Goal: Task Accomplishment & Management: Use online tool/utility

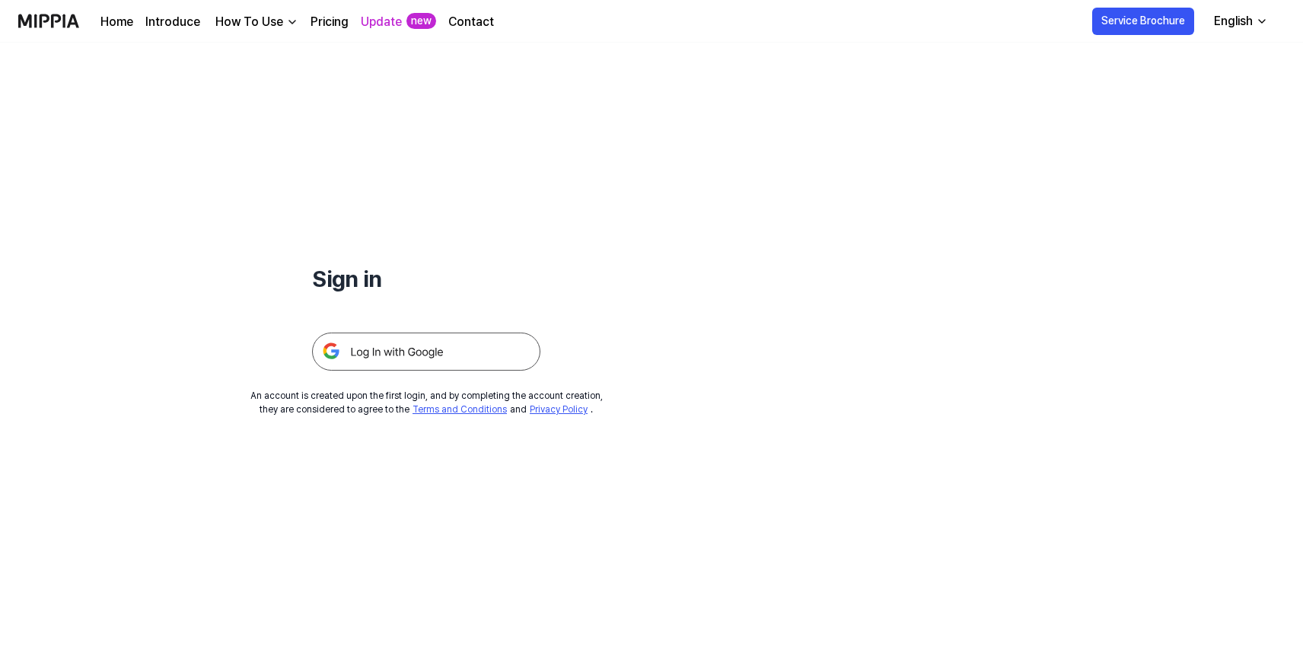
click at [447, 351] on img at bounding box center [426, 352] width 228 height 38
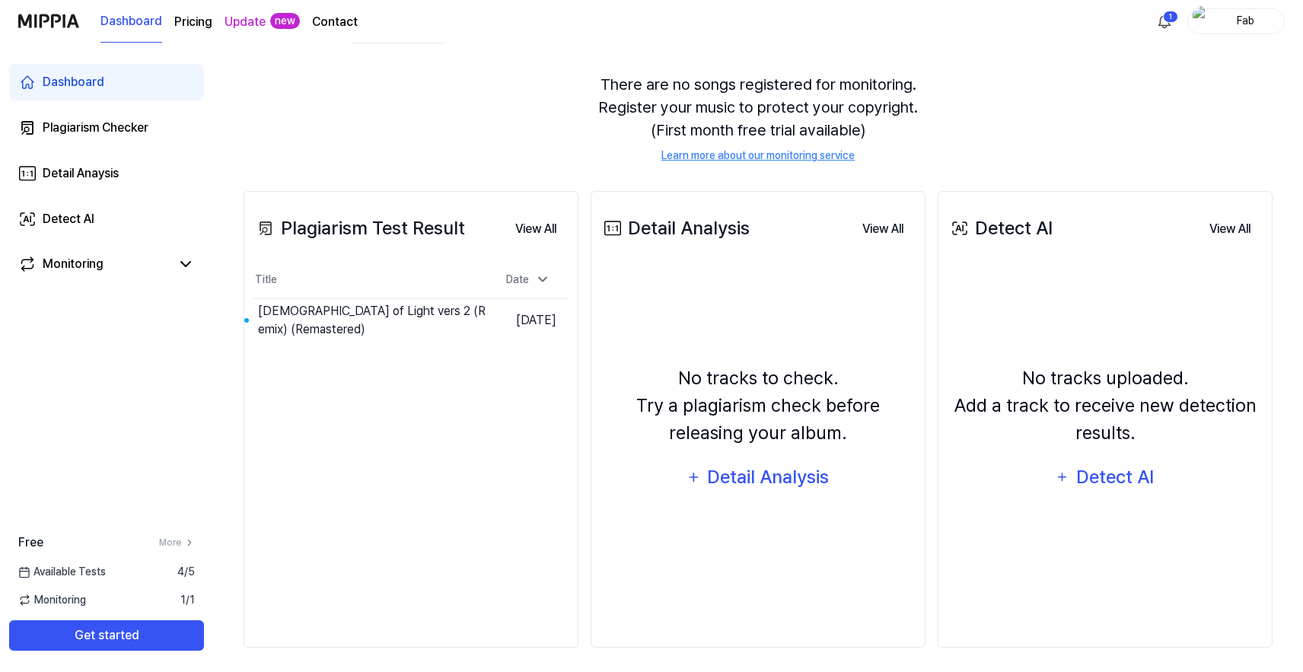
scroll to position [127, 0]
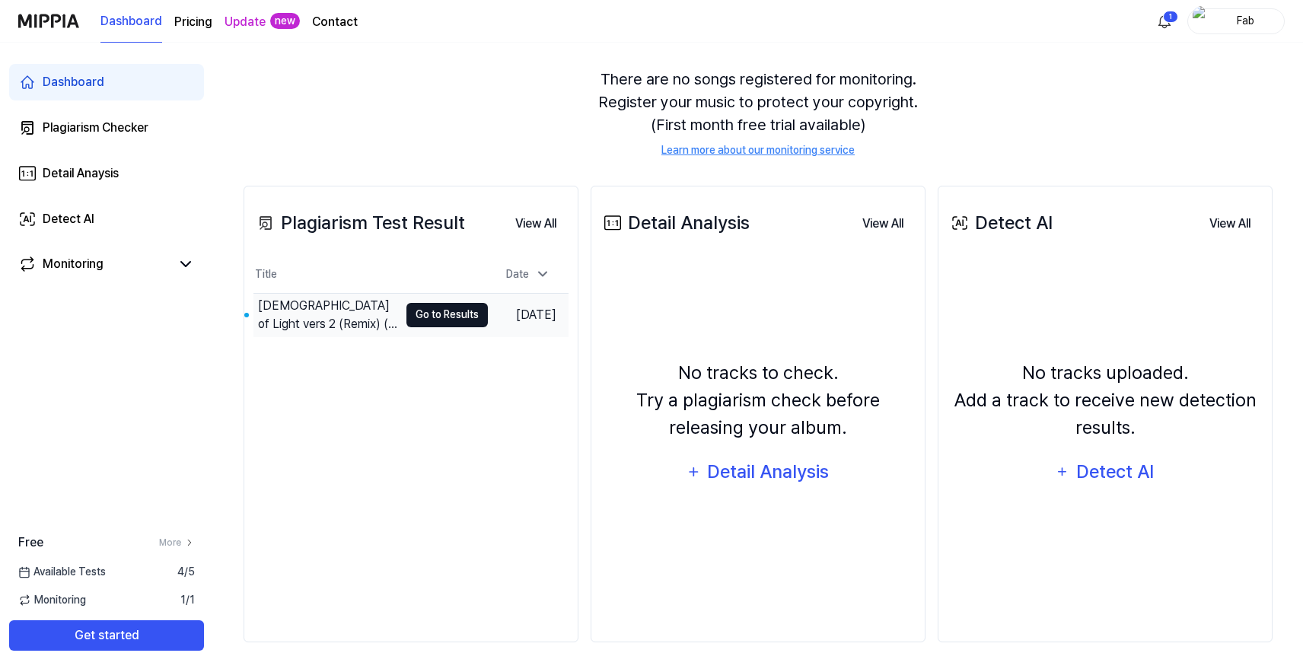
click at [412, 303] on button "Go to Results" at bounding box center [446, 315] width 81 height 24
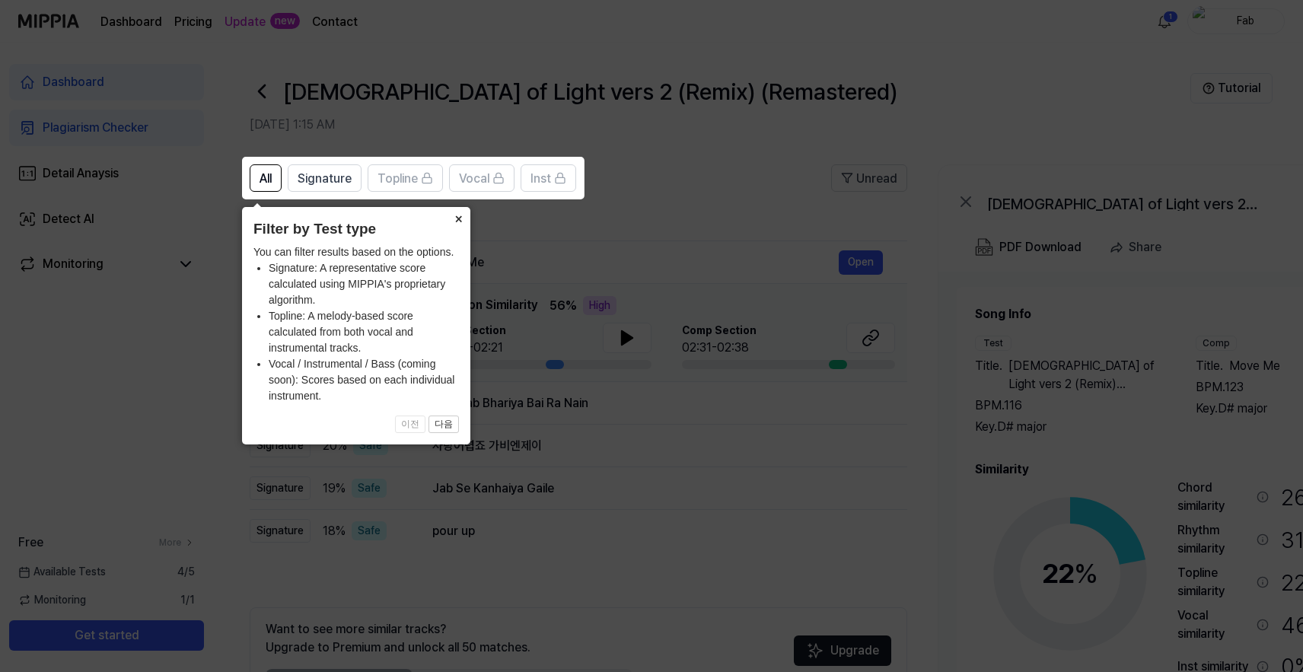
click at [463, 220] on button "×" at bounding box center [458, 217] width 24 height 21
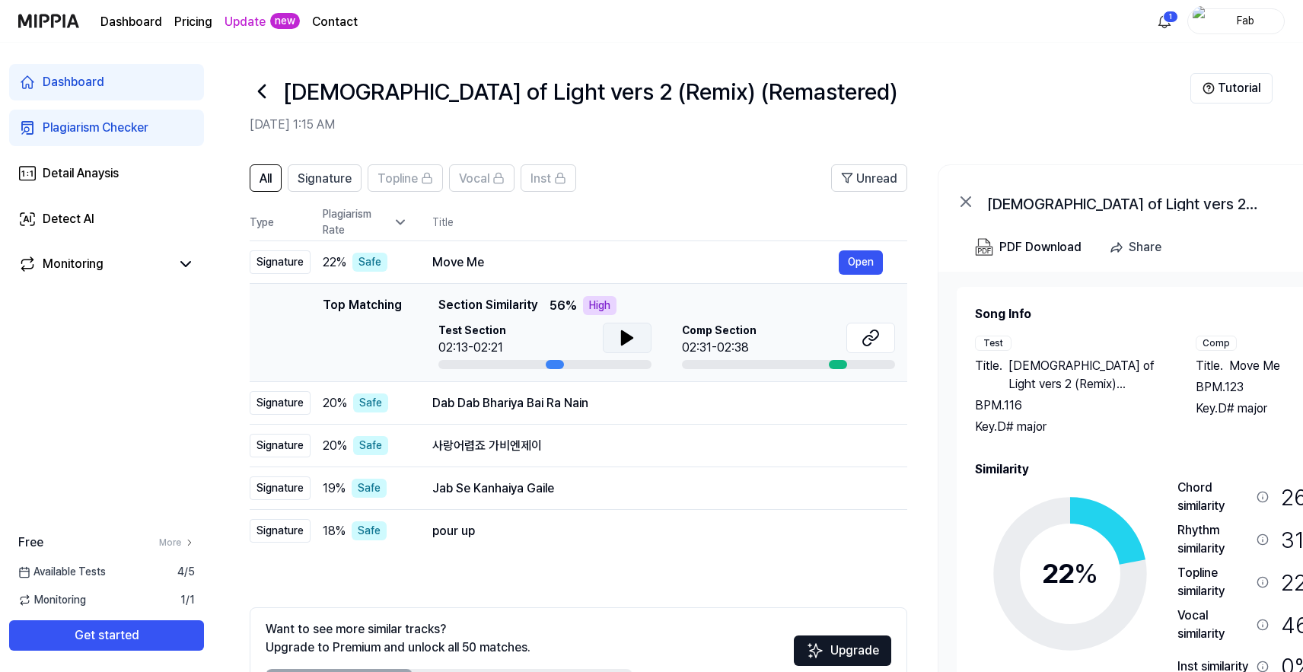
click at [624, 336] on icon at bounding box center [627, 338] width 11 height 14
click at [851, 408] on button "Open" at bounding box center [861, 403] width 44 height 24
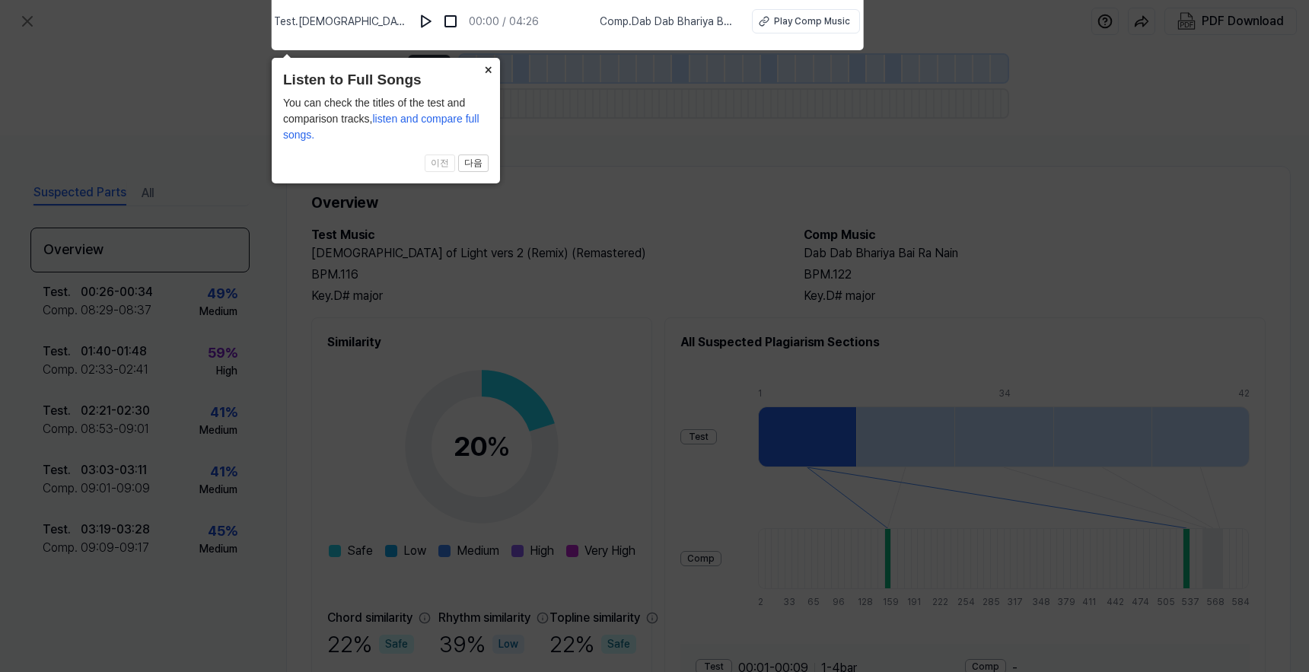
click at [490, 72] on button "×" at bounding box center [488, 68] width 24 height 21
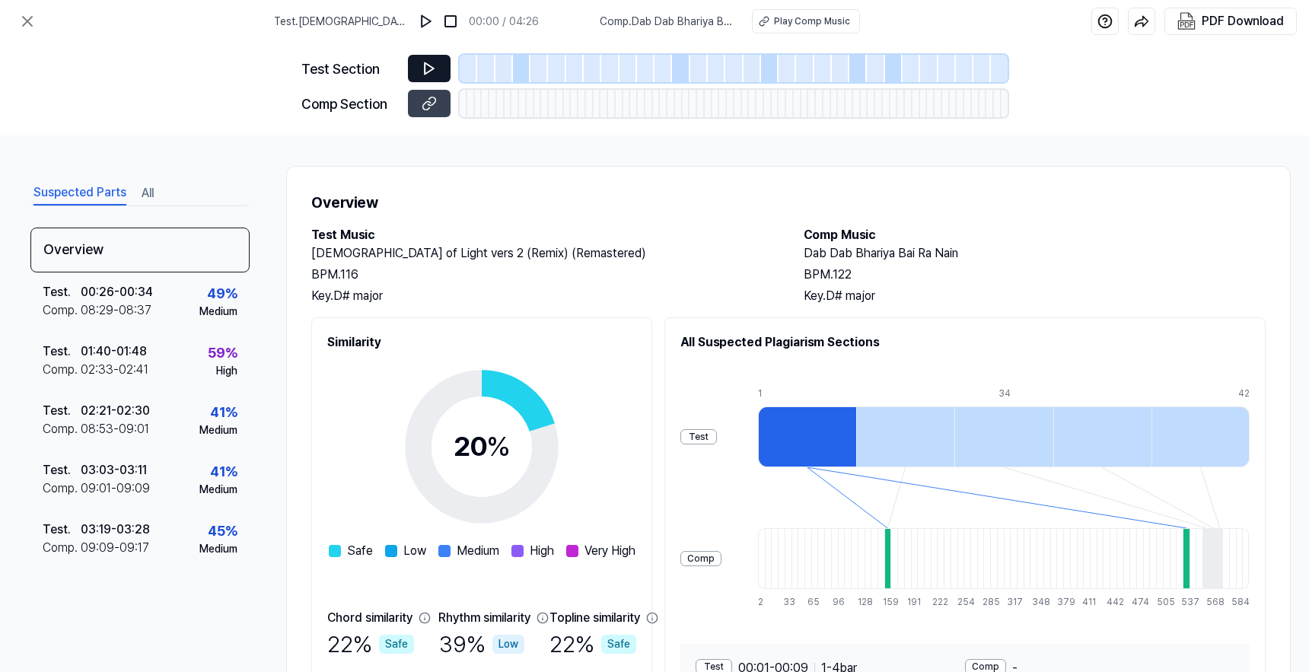
click at [430, 64] on icon at bounding box center [429, 68] width 15 height 15
click at [427, 68] on icon at bounding box center [429, 68] width 15 height 15
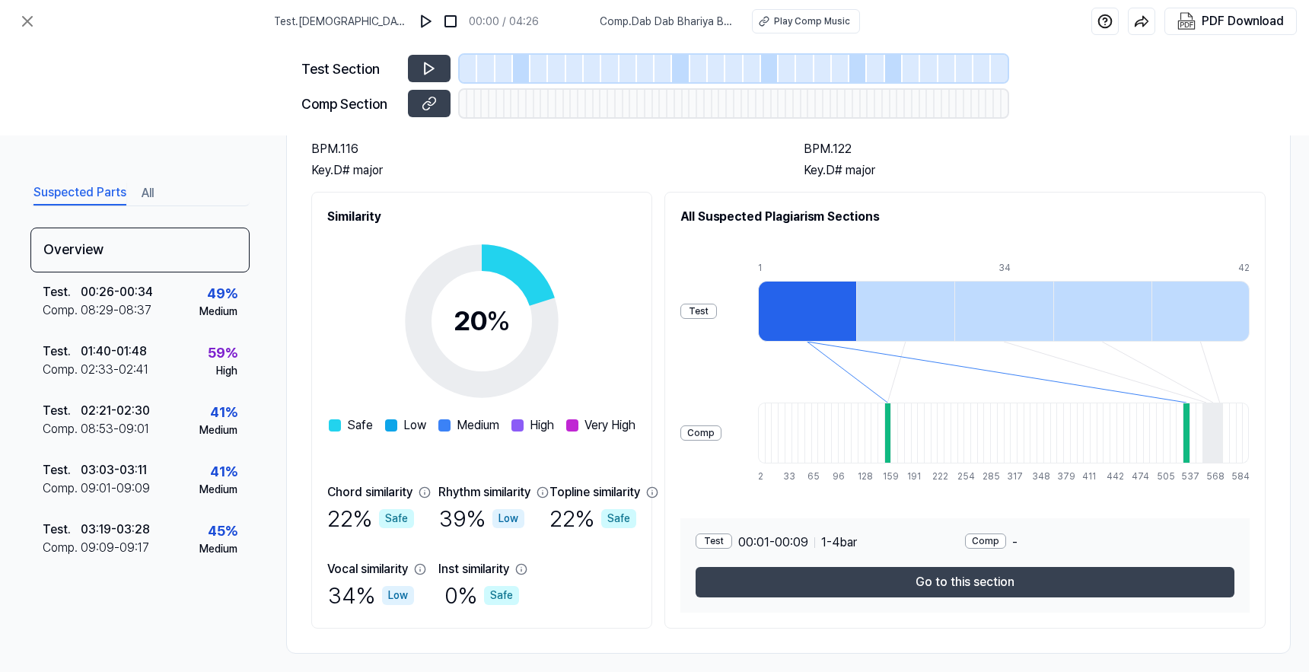
scroll to position [144, 0]
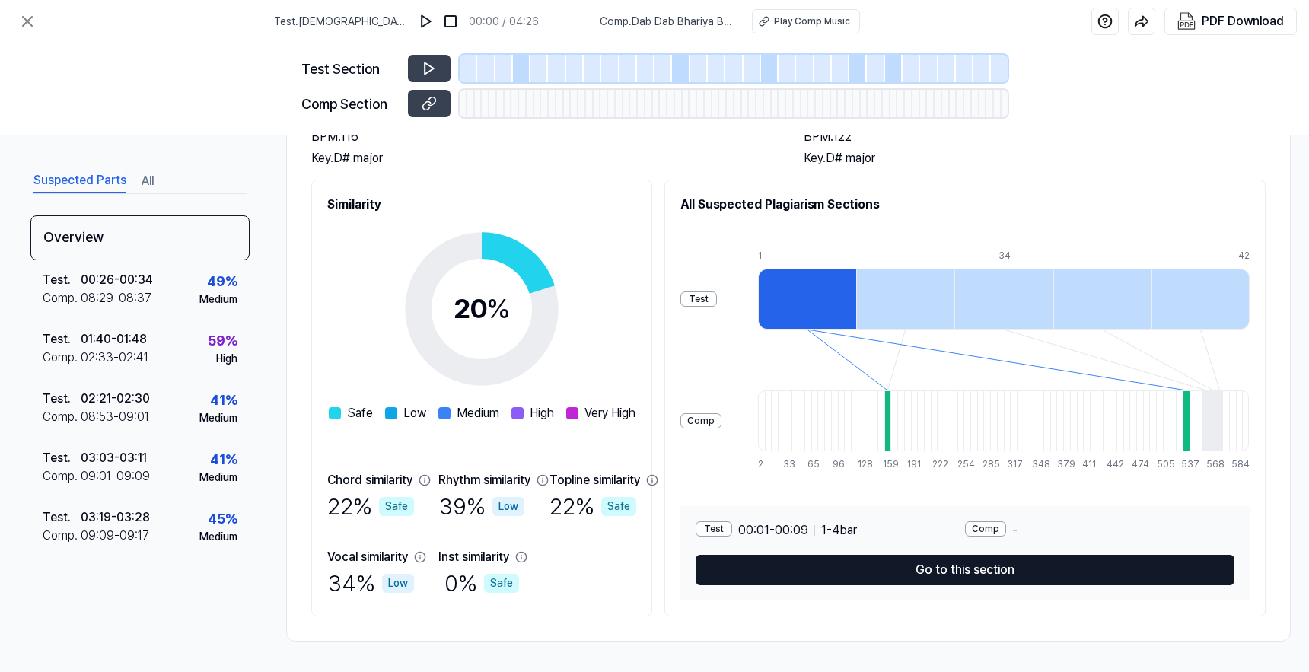
click at [854, 573] on button "Go to this section" at bounding box center [965, 570] width 539 height 30
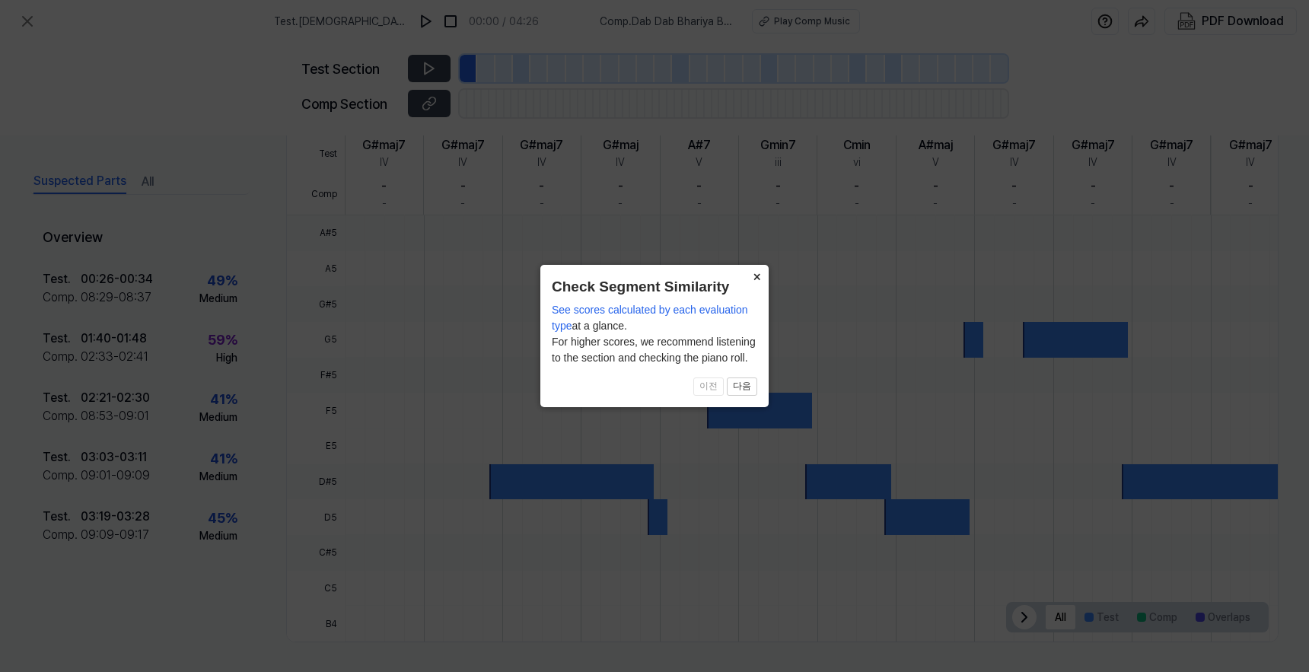
click at [753, 272] on button "×" at bounding box center [756, 275] width 24 height 21
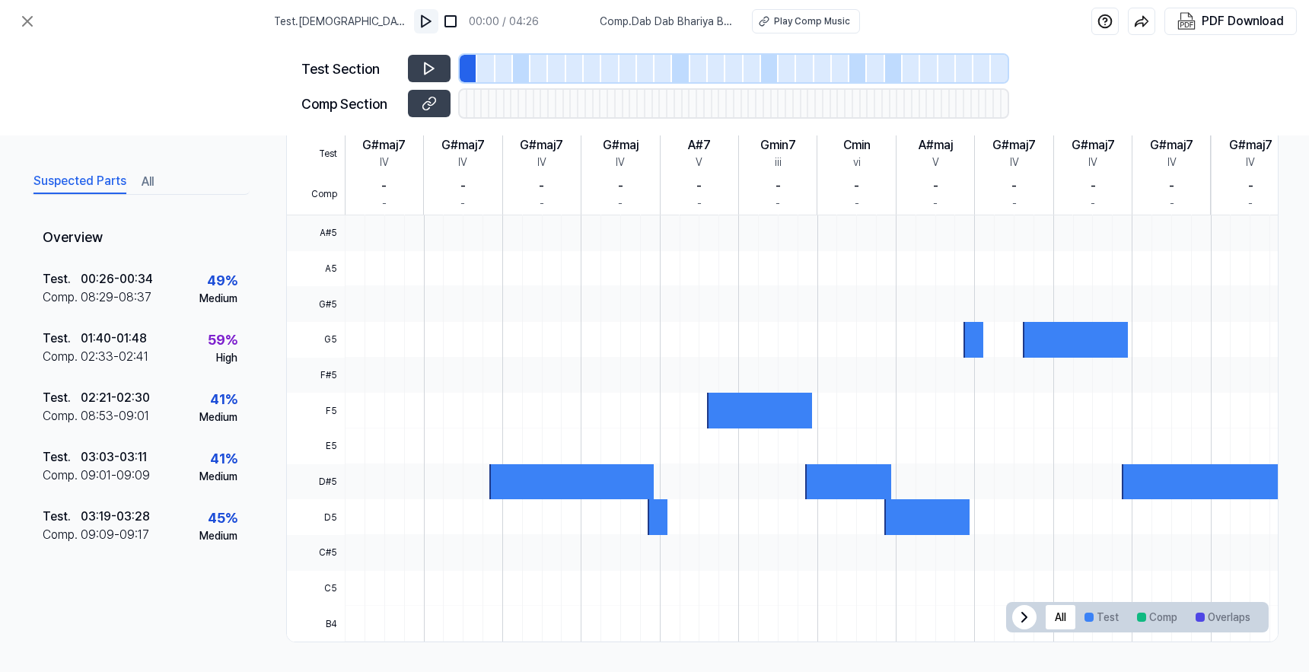
click at [429, 20] on img at bounding box center [426, 21] width 15 height 15
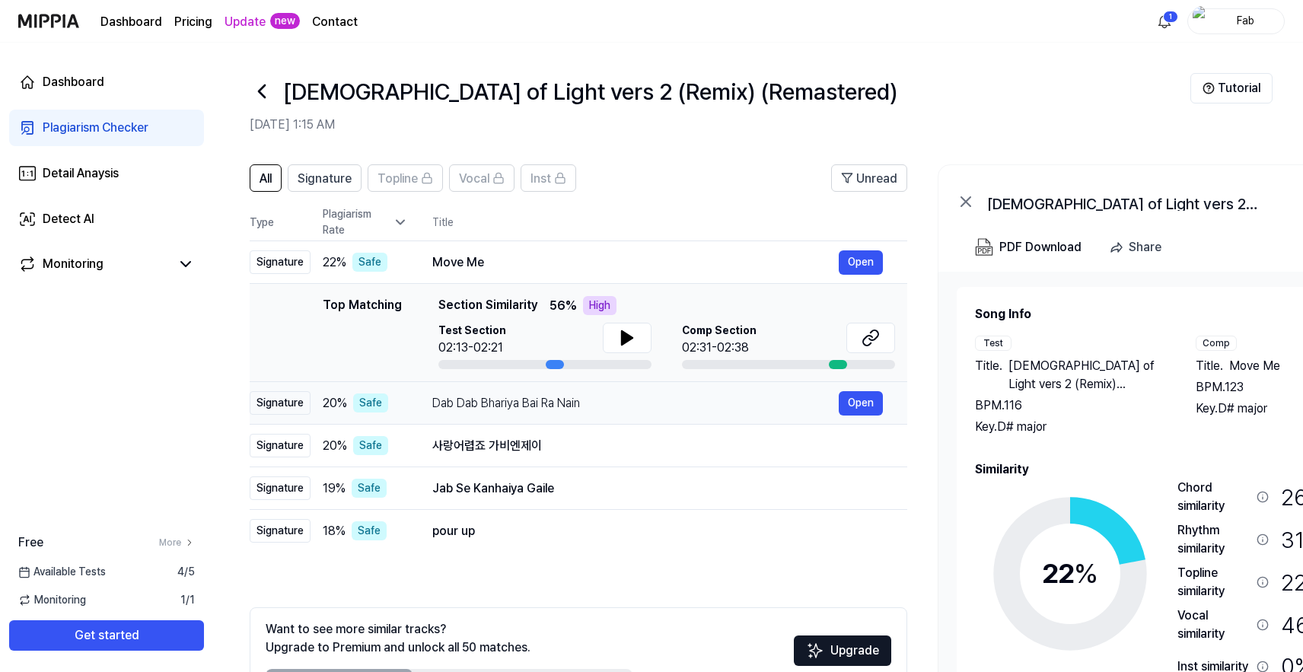
scroll to position [95, 0]
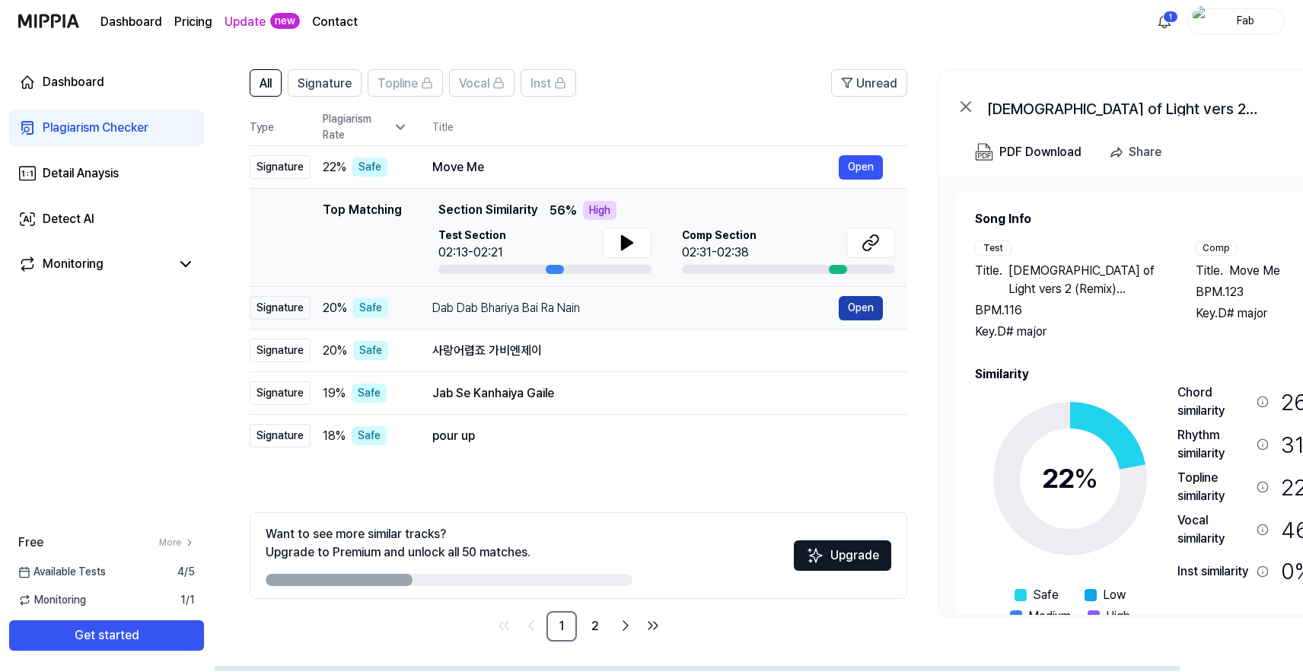
click at [858, 313] on button "Open" at bounding box center [861, 308] width 44 height 24
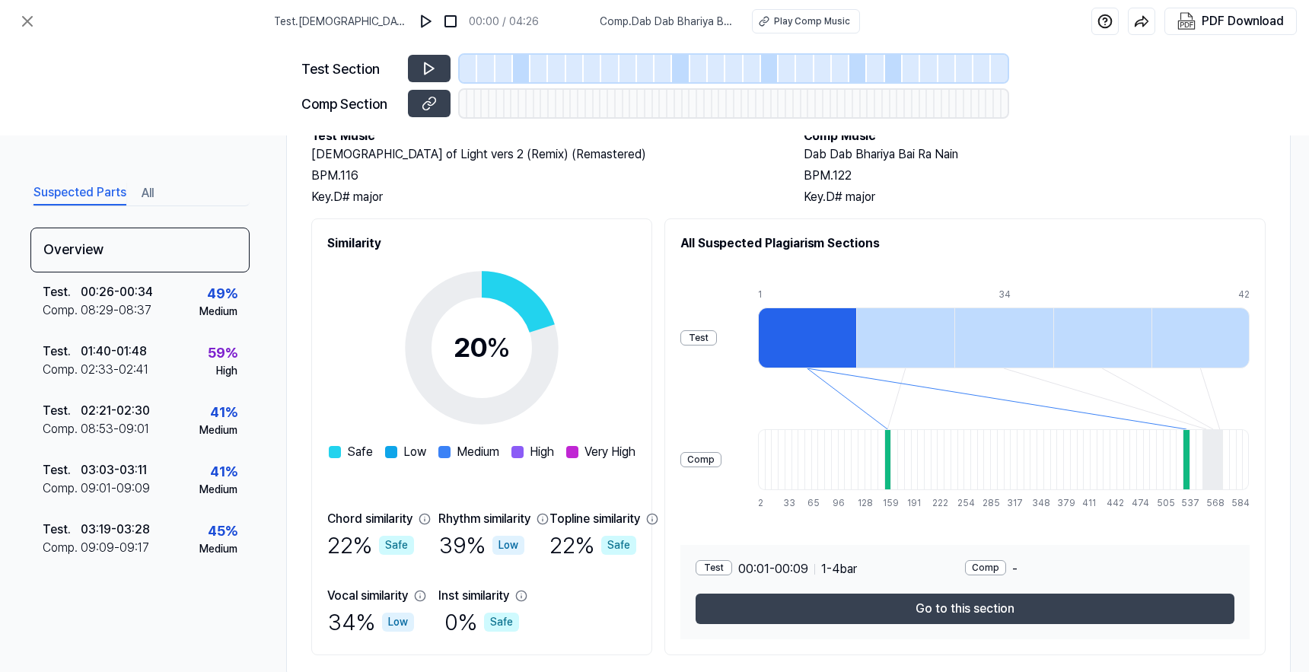
scroll to position [144, 0]
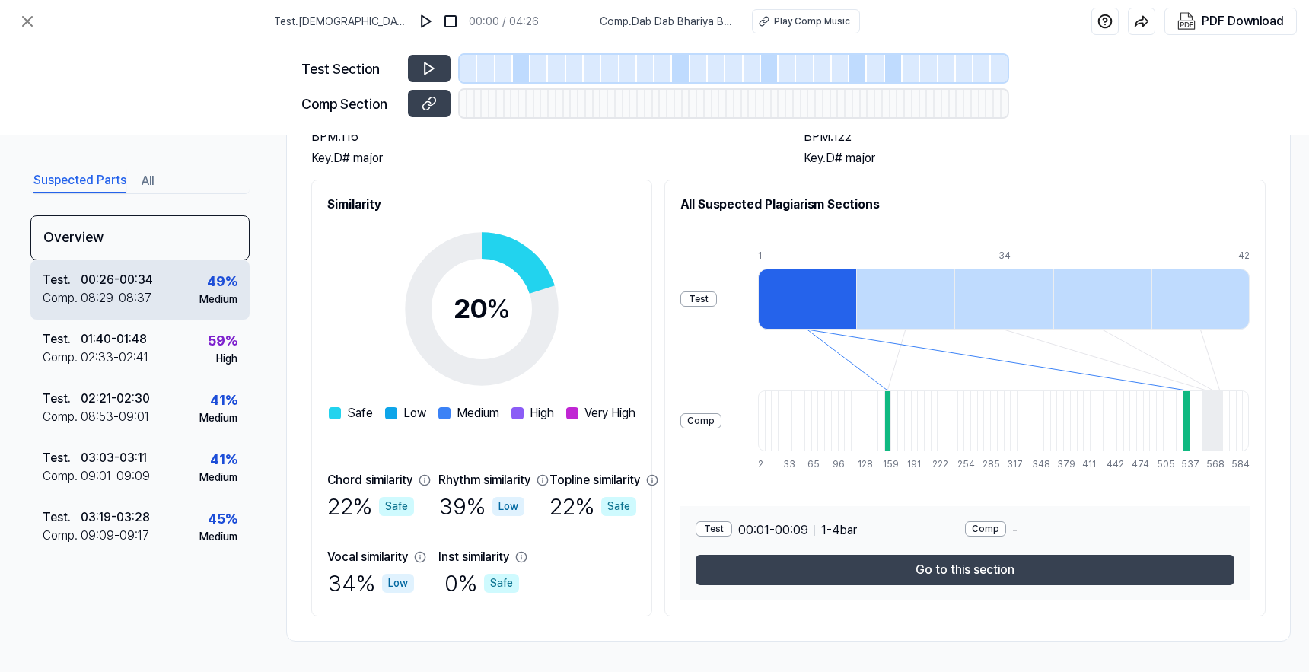
click at [67, 275] on div "Test ." at bounding box center [62, 280] width 38 height 18
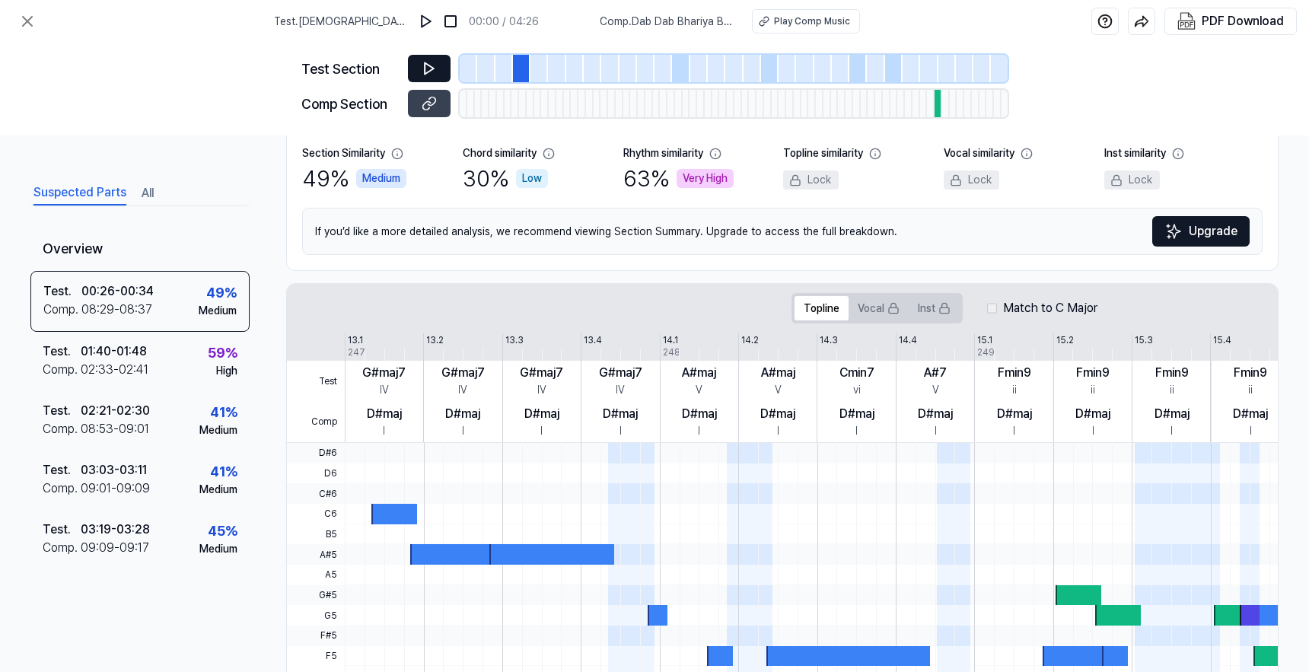
click at [419, 66] on button at bounding box center [429, 68] width 43 height 27
click at [428, 97] on icon at bounding box center [429, 103] width 15 height 15
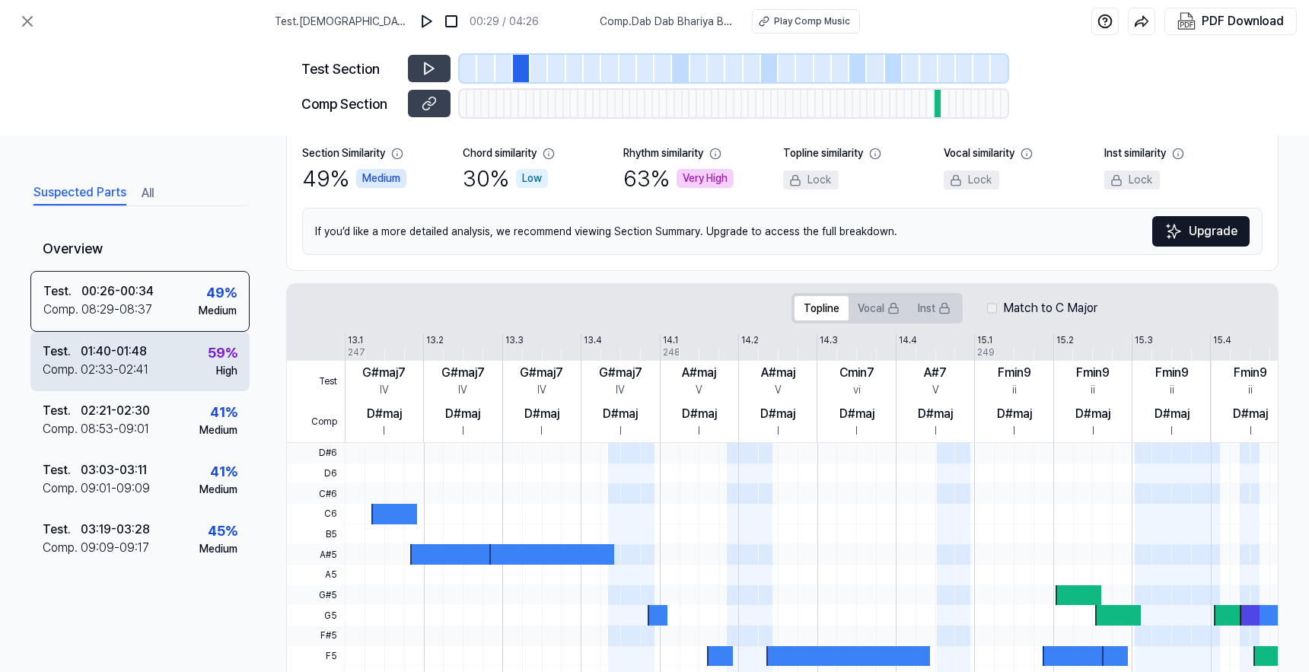
click at [118, 374] on div "02:33 - 02:41" at bounding box center [115, 370] width 68 height 18
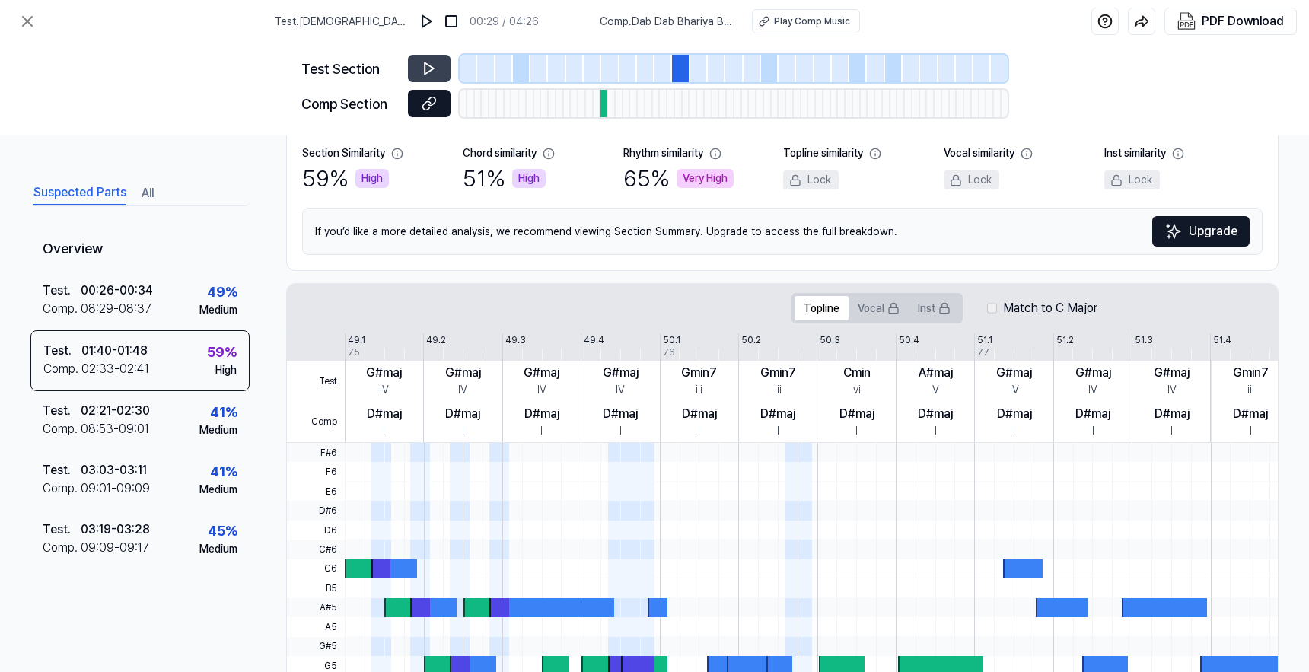
click at [426, 99] on icon at bounding box center [429, 103] width 15 height 15
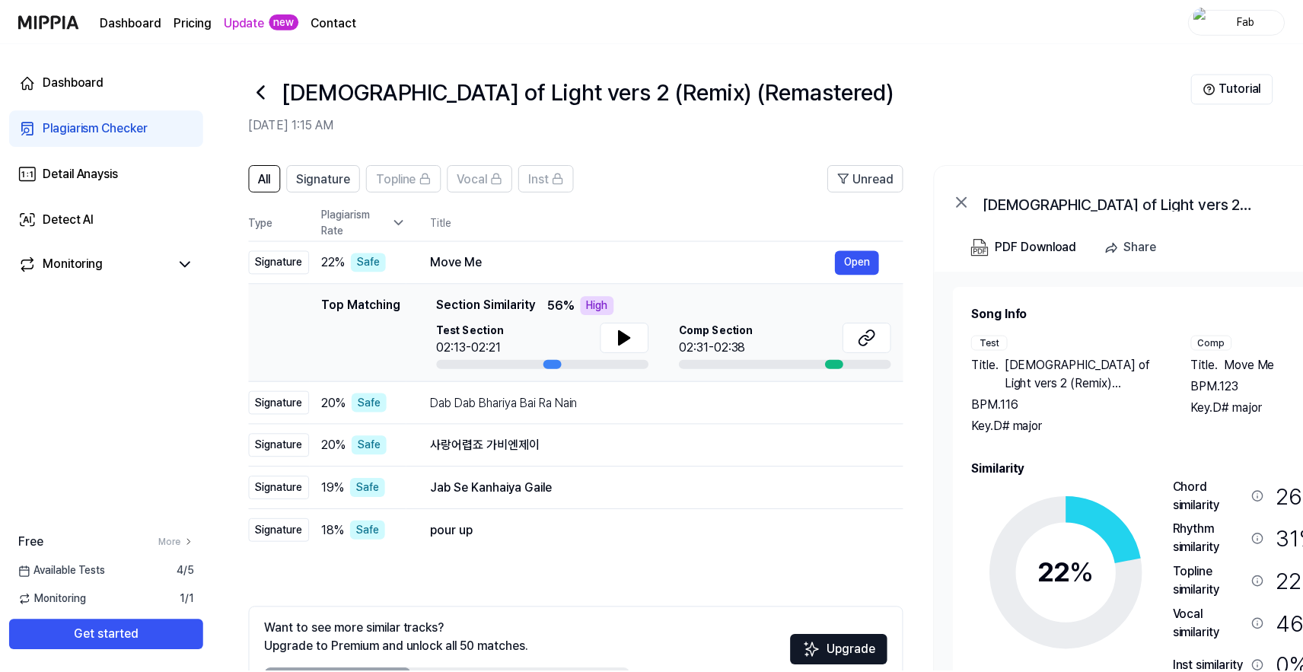
scroll to position [95, 0]
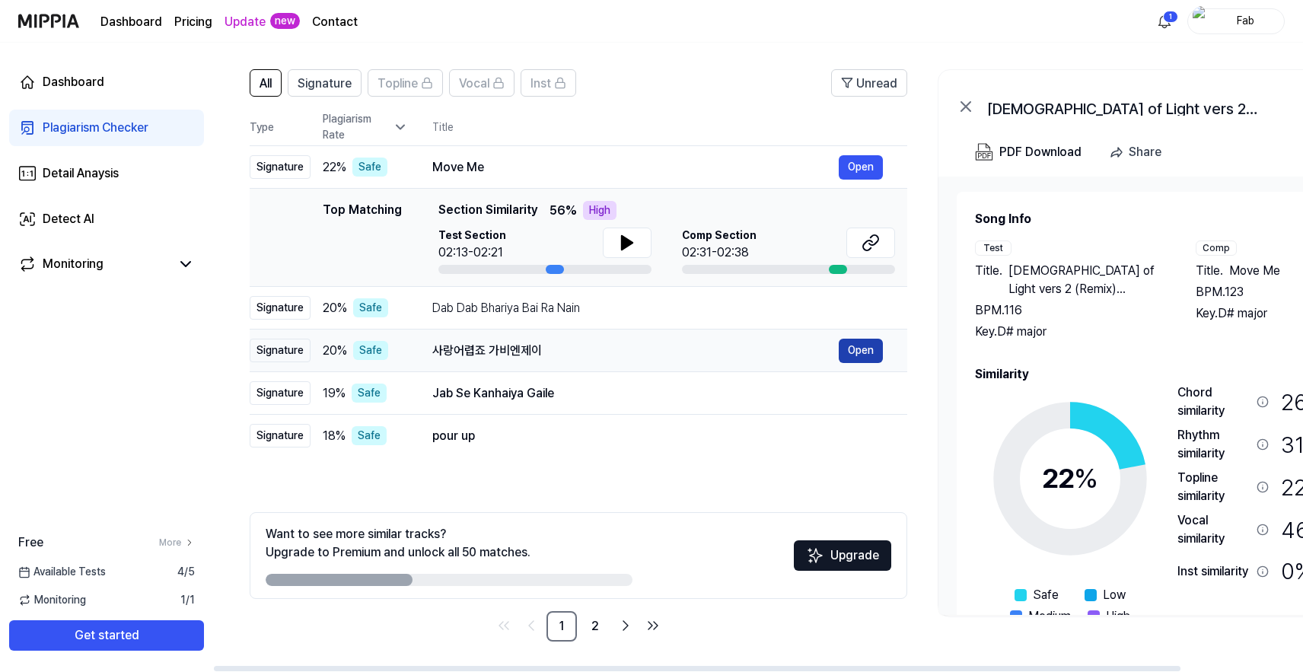
click at [875, 356] on button "Open" at bounding box center [861, 351] width 44 height 24
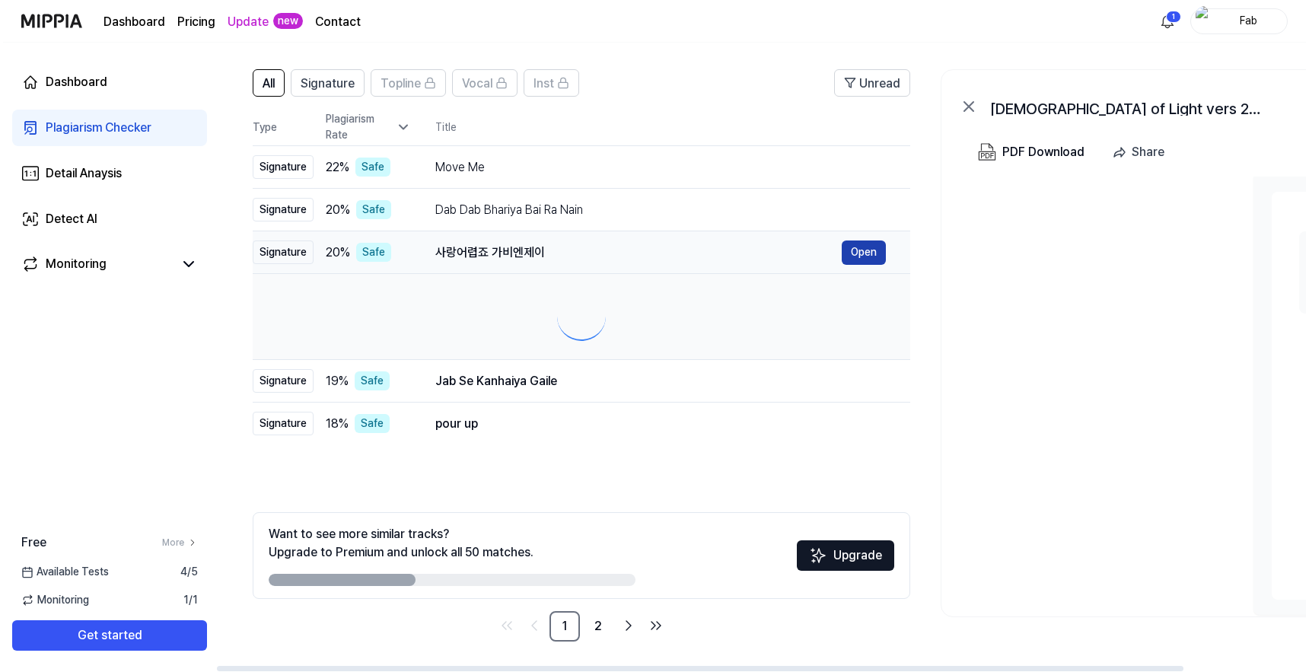
scroll to position [0, 0]
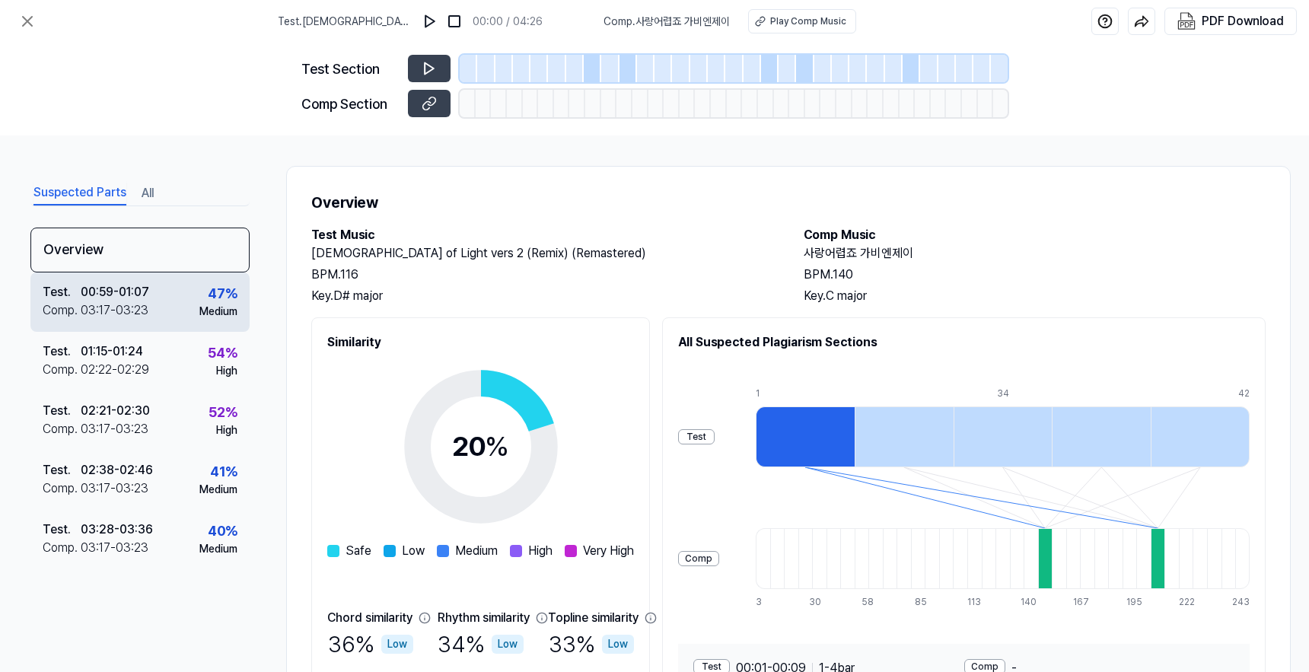
click at [100, 308] on div "03:17 - 03:23" at bounding box center [115, 310] width 68 height 18
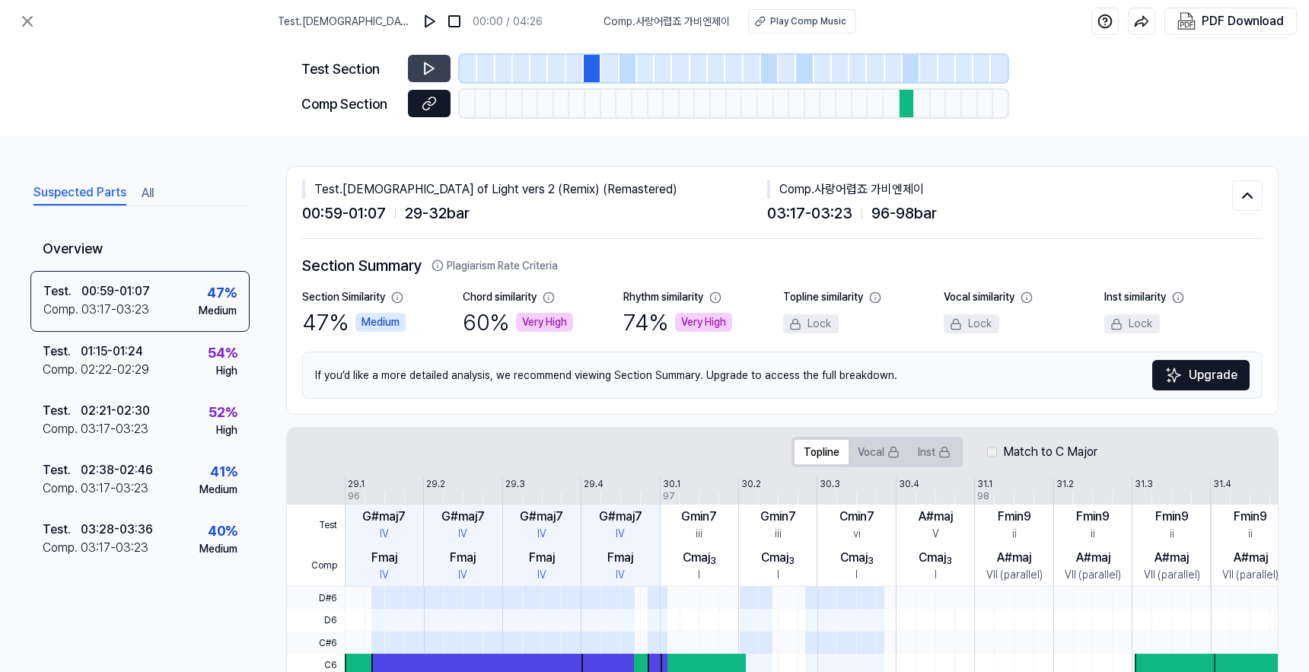
click at [424, 112] on button at bounding box center [429, 103] width 43 height 27
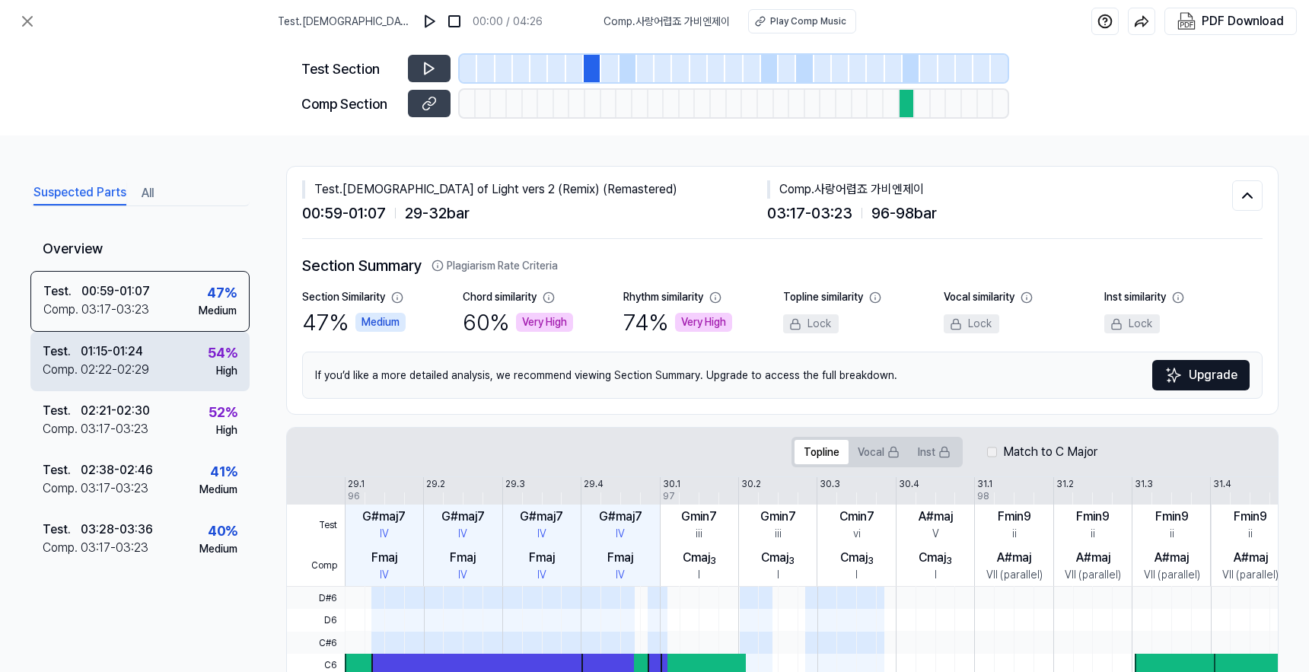
click at [104, 362] on div "02:22 - 02:29" at bounding box center [115, 370] width 68 height 18
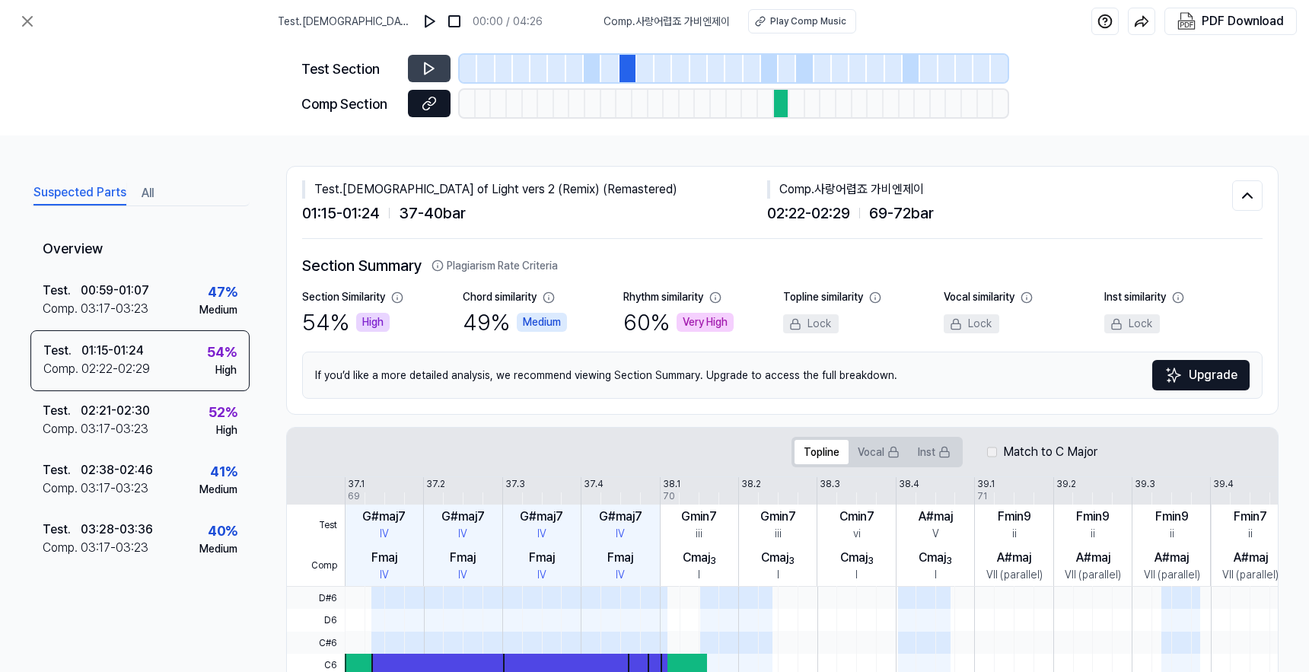
click at [428, 110] on icon at bounding box center [429, 103] width 15 height 15
click at [432, 64] on icon at bounding box center [429, 68] width 15 height 15
click at [432, 64] on icon at bounding box center [432, 68] width 2 height 10
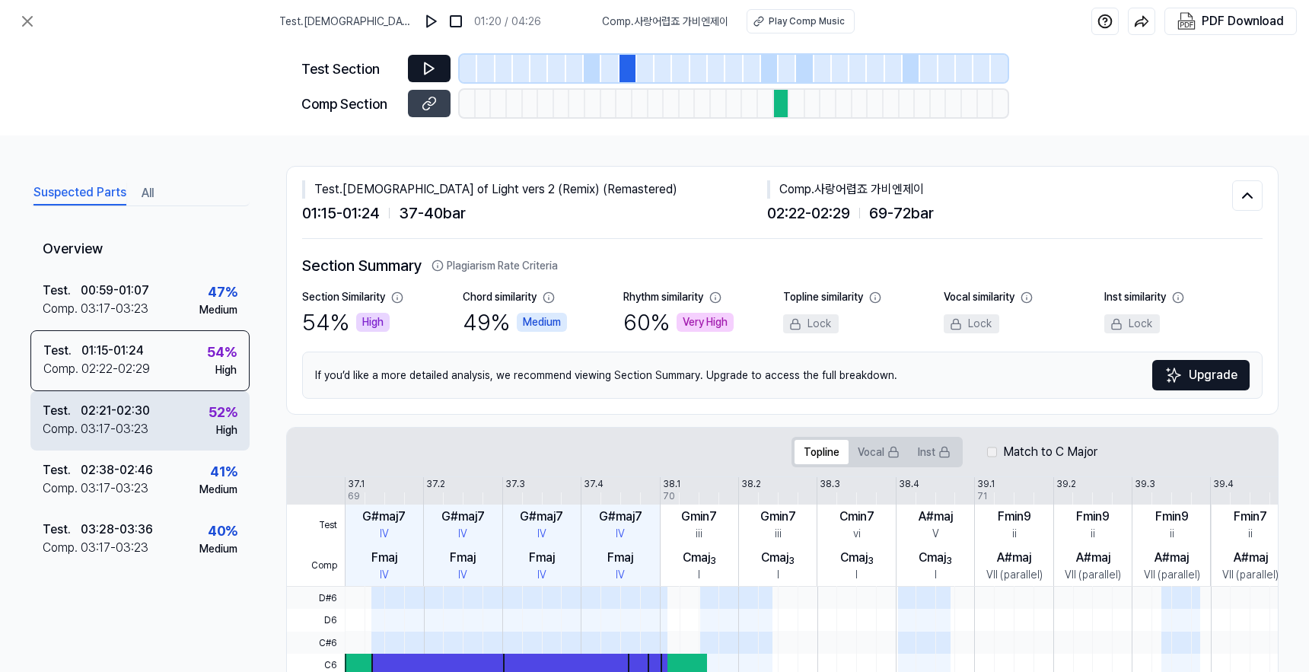
click at [88, 404] on div "02:21 - 02:30" at bounding box center [115, 411] width 69 height 18
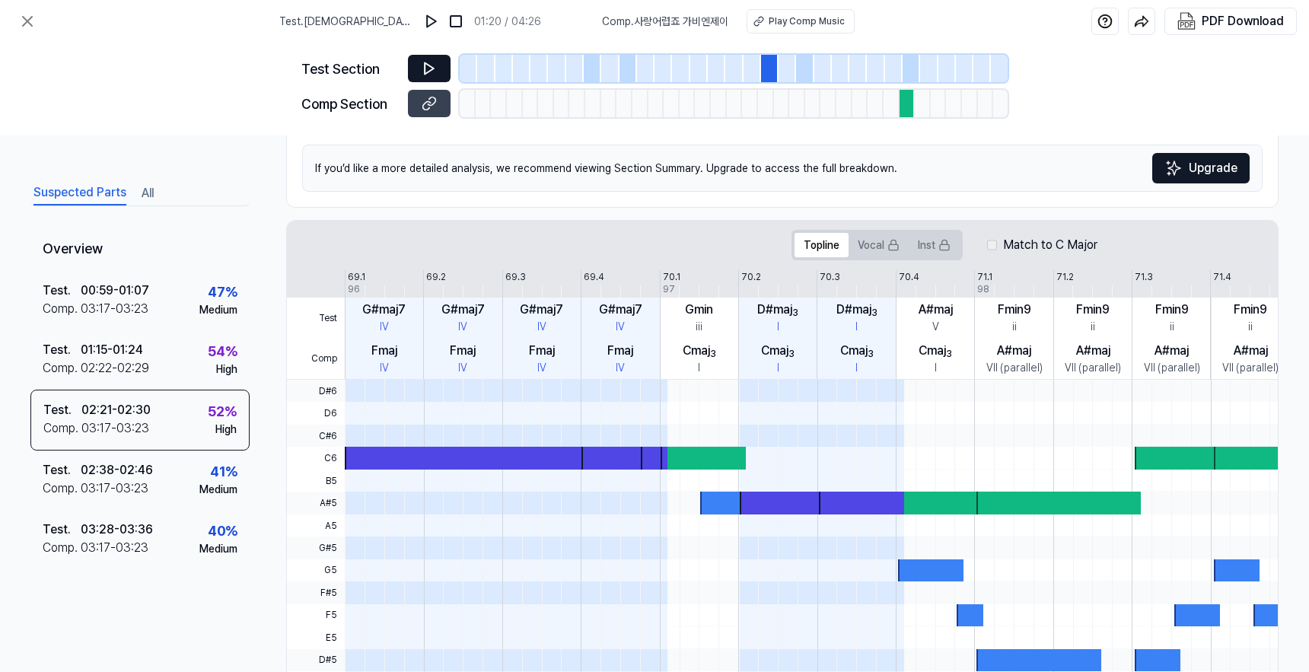
scroll to position [196, 0]
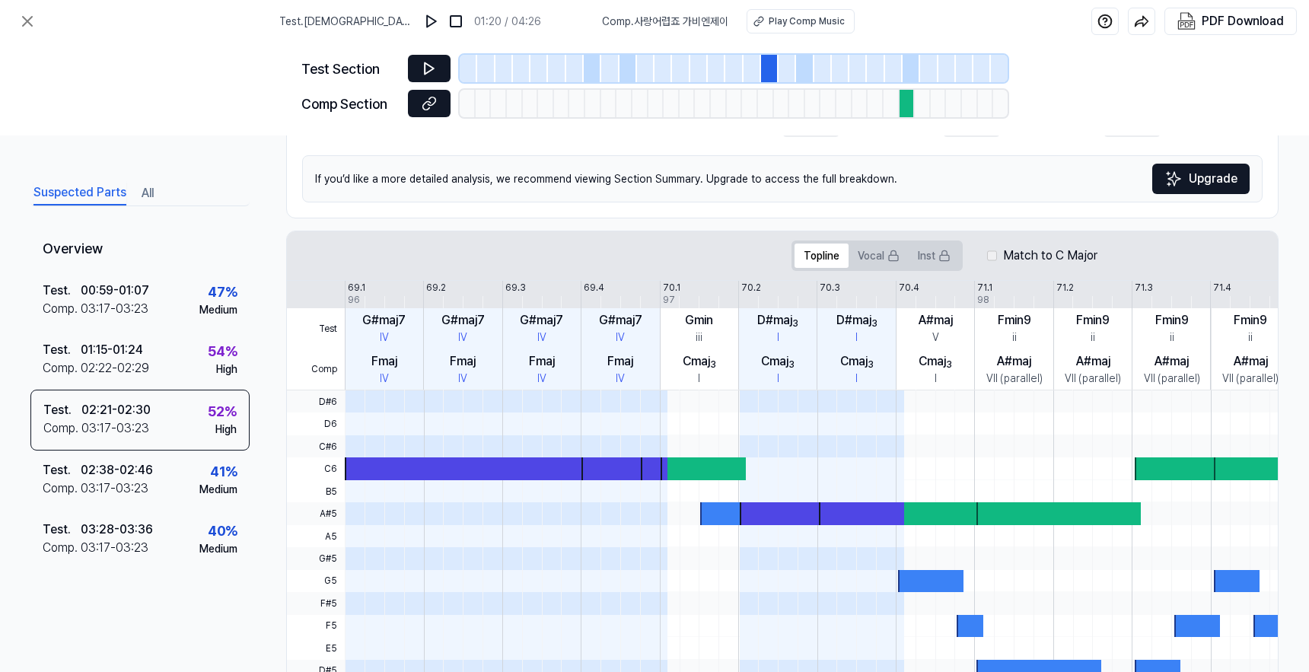
click at [439, 107] on button at bounding box center [429, 103] width 43 height 27
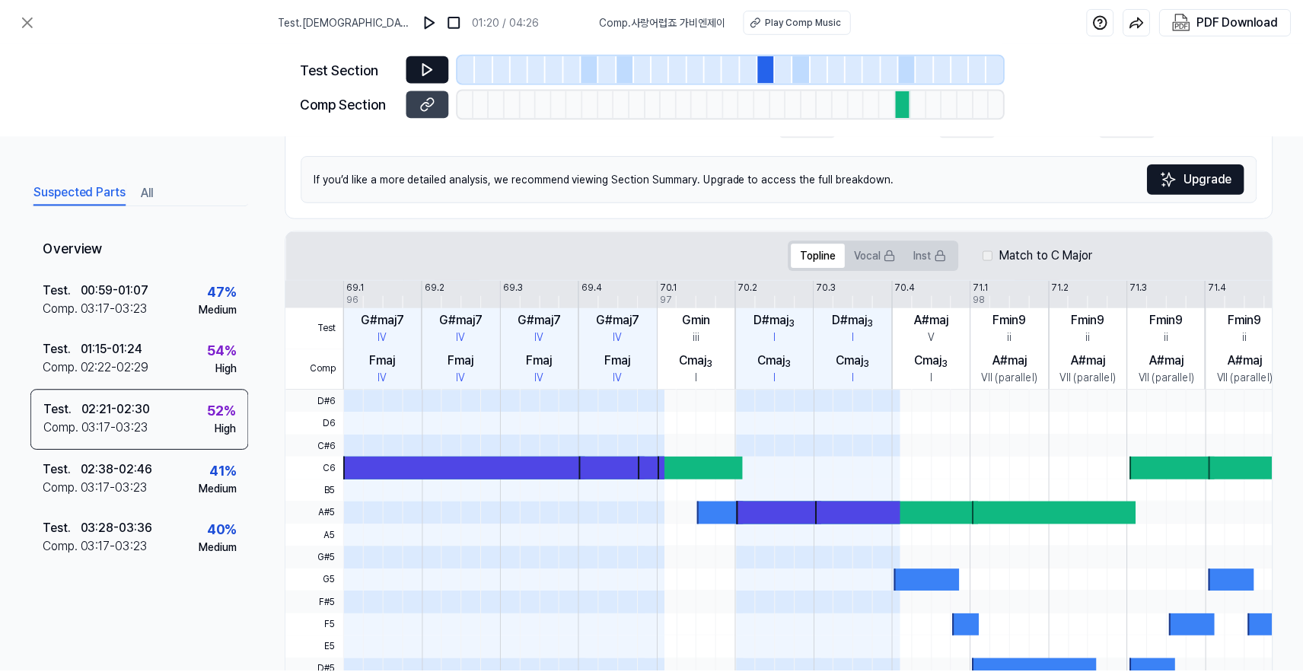
scroll to position [95, 0]
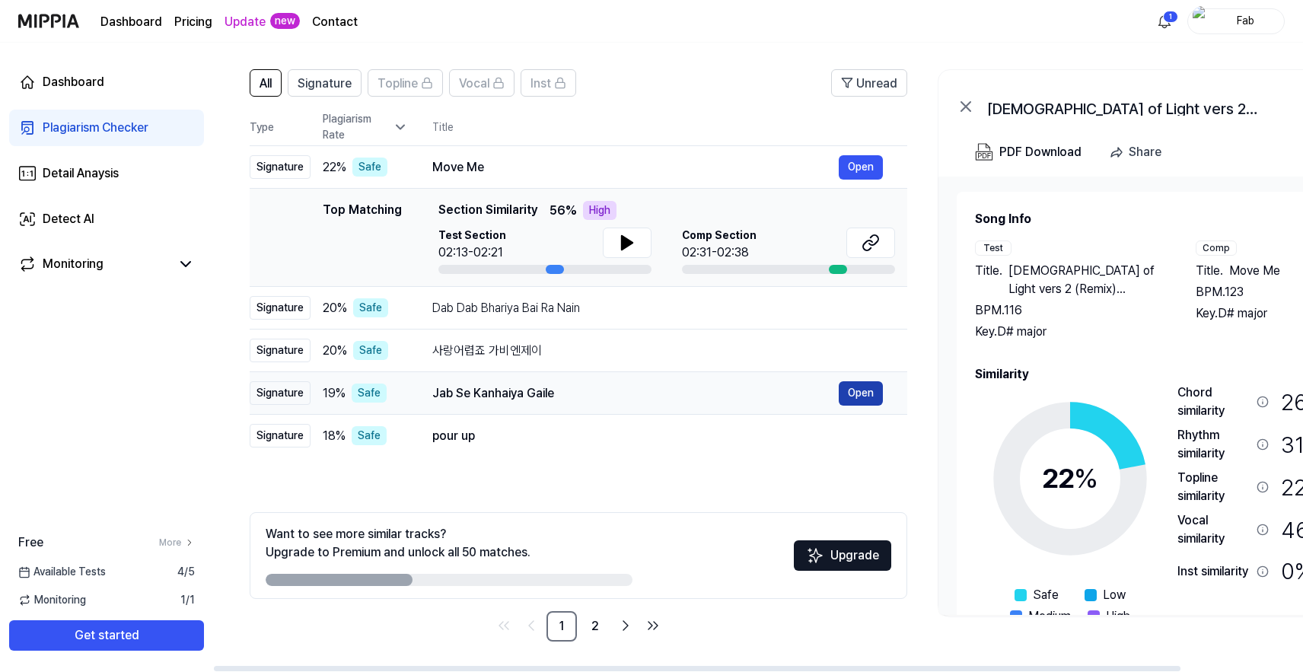
click at [869, 393] on button "Open" at bounding box center [861, 393] width 44 height 24
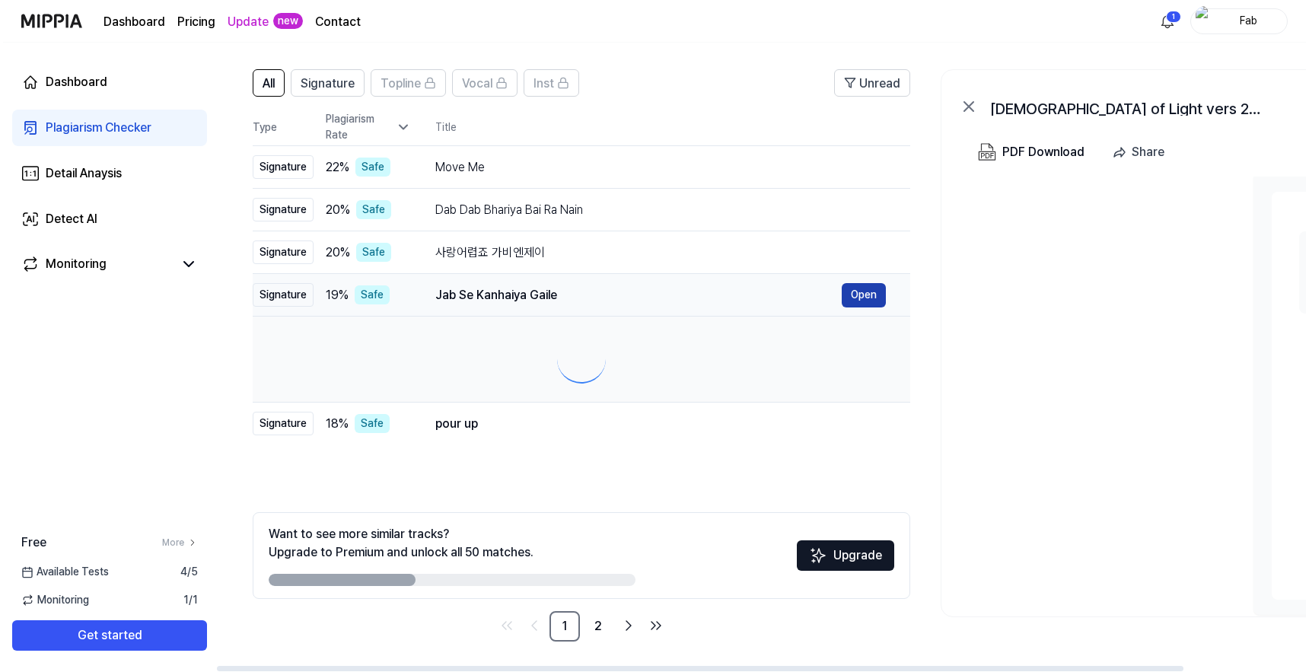
scroll to position [0, 0]
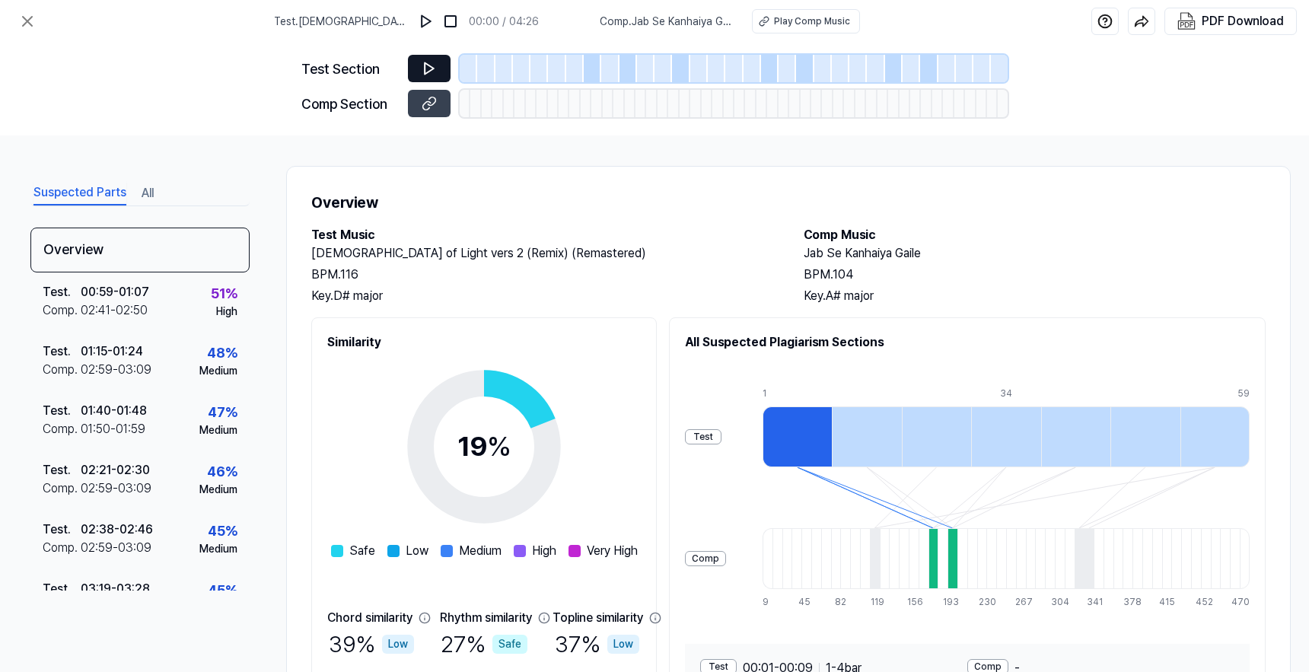
click at [428, 68] on icon at bounding box center [429, 68] width 15 height 15
click at [429, 70] on icon at bounding box center [429, 68] width 9 height 11
click at [428, 106] on icon at bounding box center [429, 103] width 15 height 15
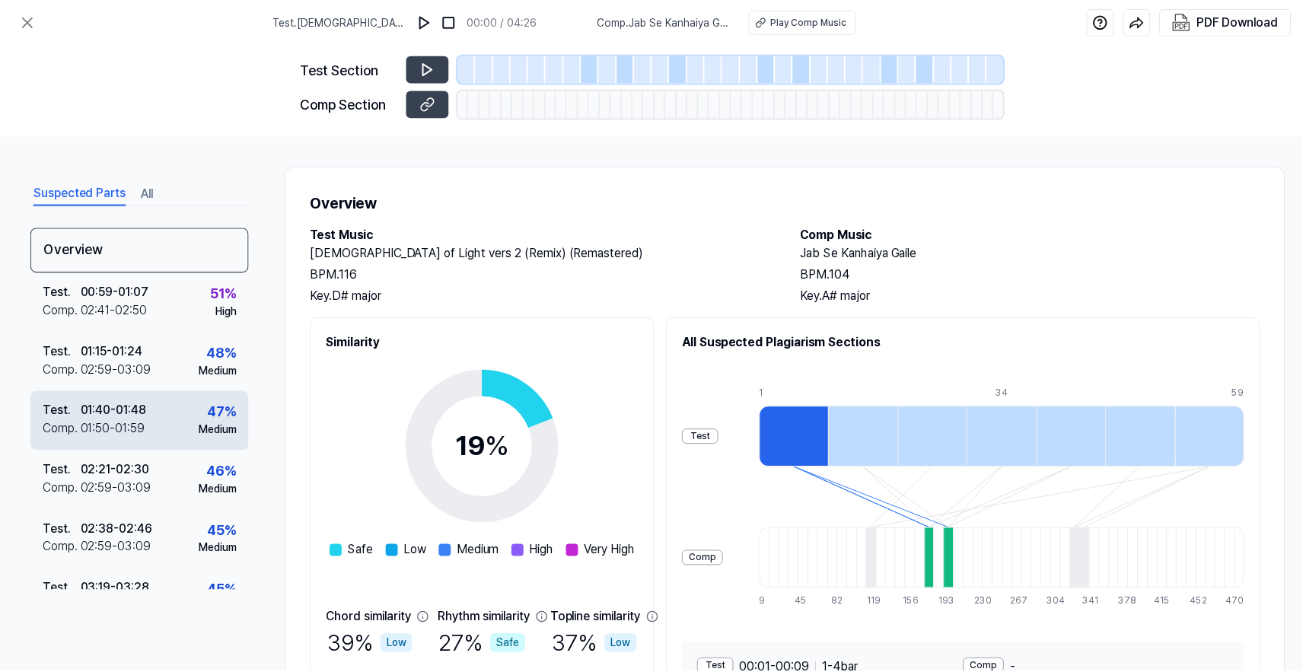
scroll to position [95, 0]
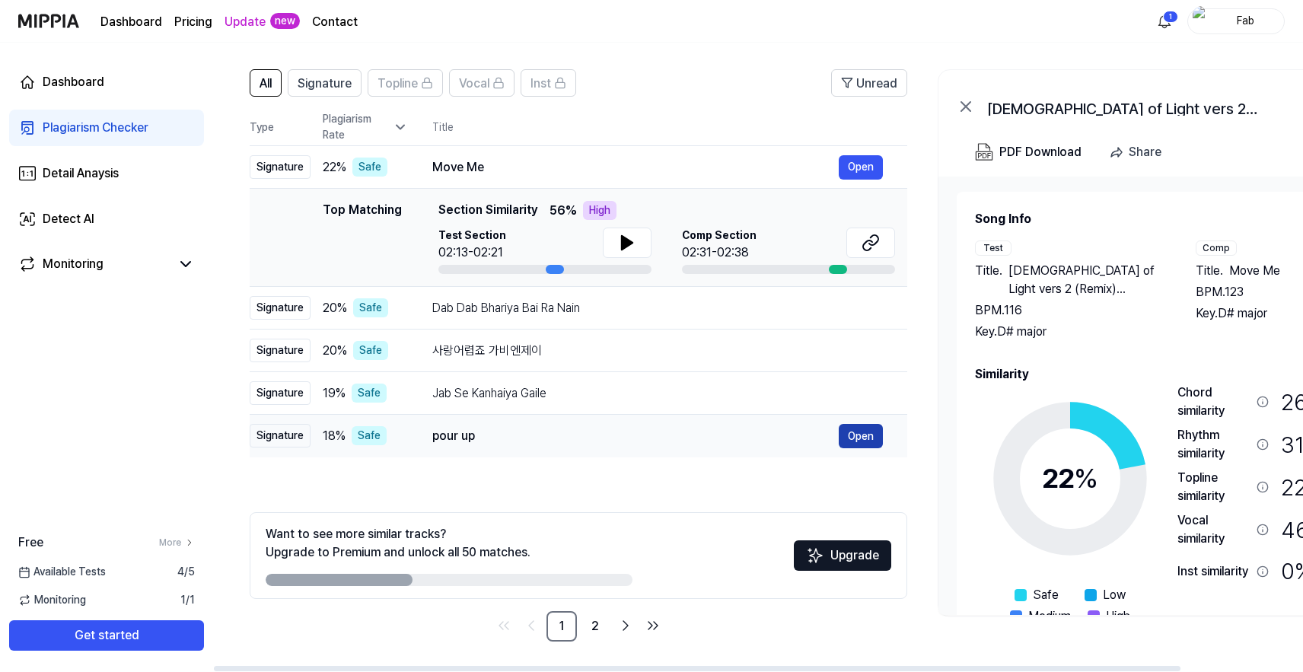
click at [871, 436] on button "Open" at bounding box center [861, 436] width 44 height 24
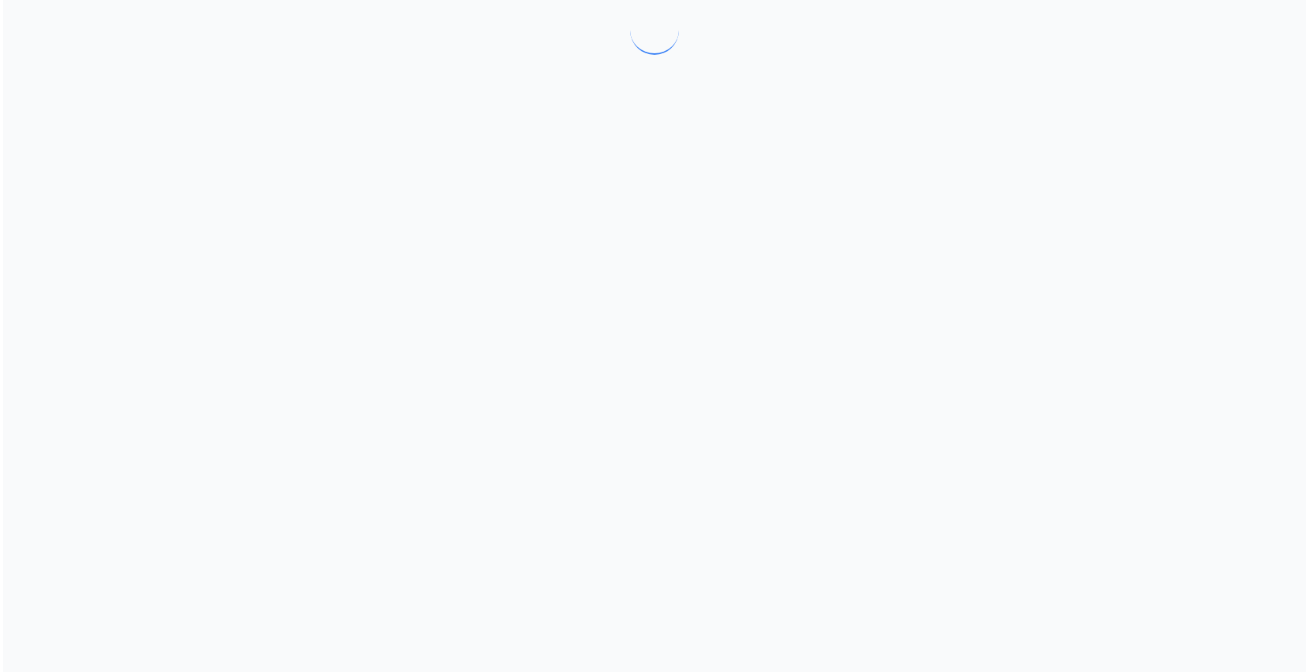
scroll to position [0, 0]
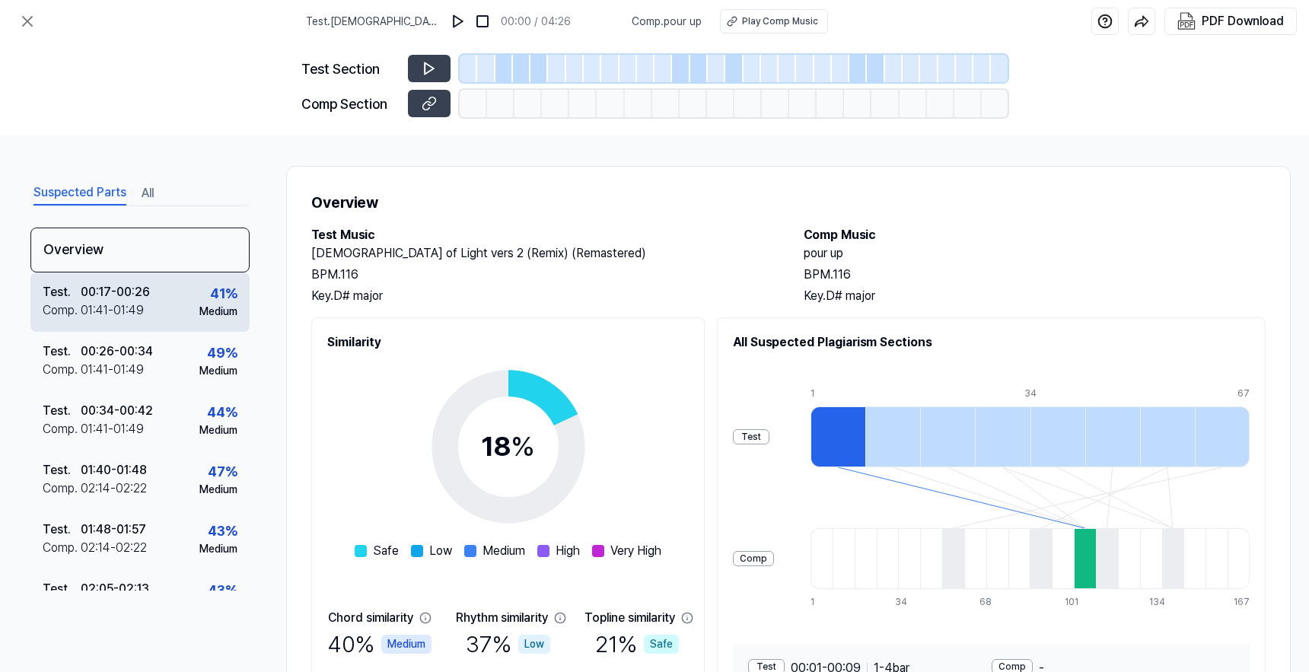
click at [77, 298] on div "Test ." at bounding box center [62, 292] width 38 height 18
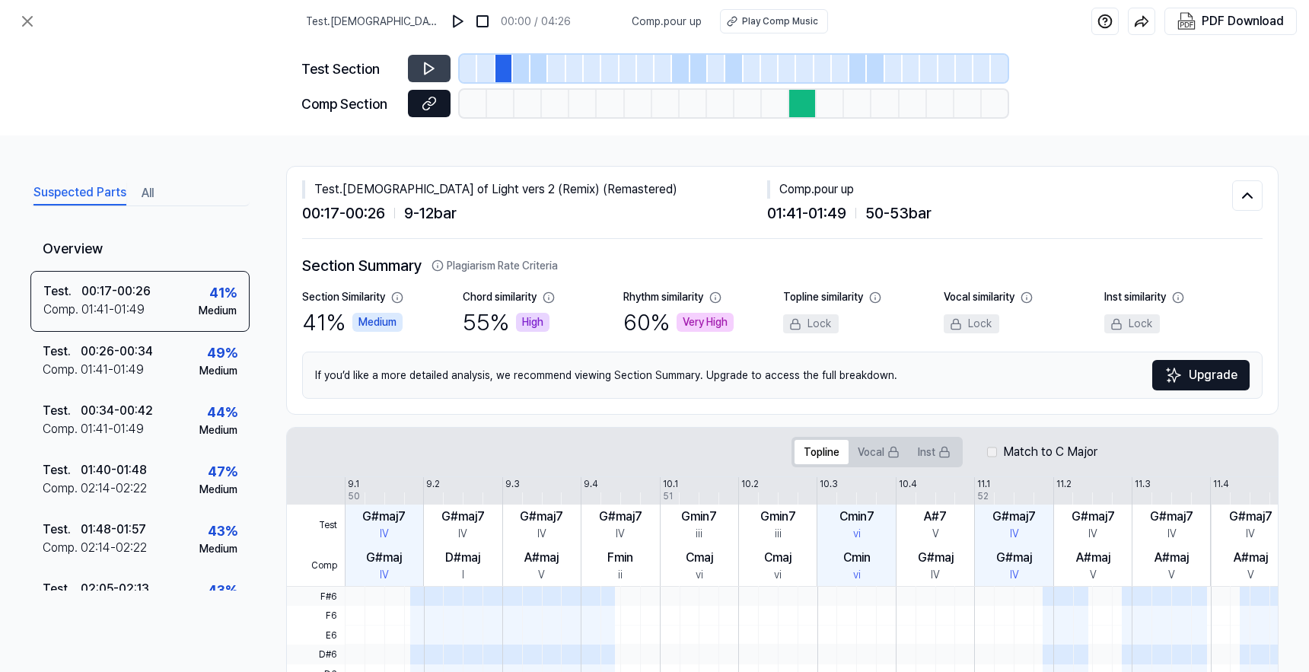
click at [423, 104] on icon at bounding box center [427, 105] width 8 height 8
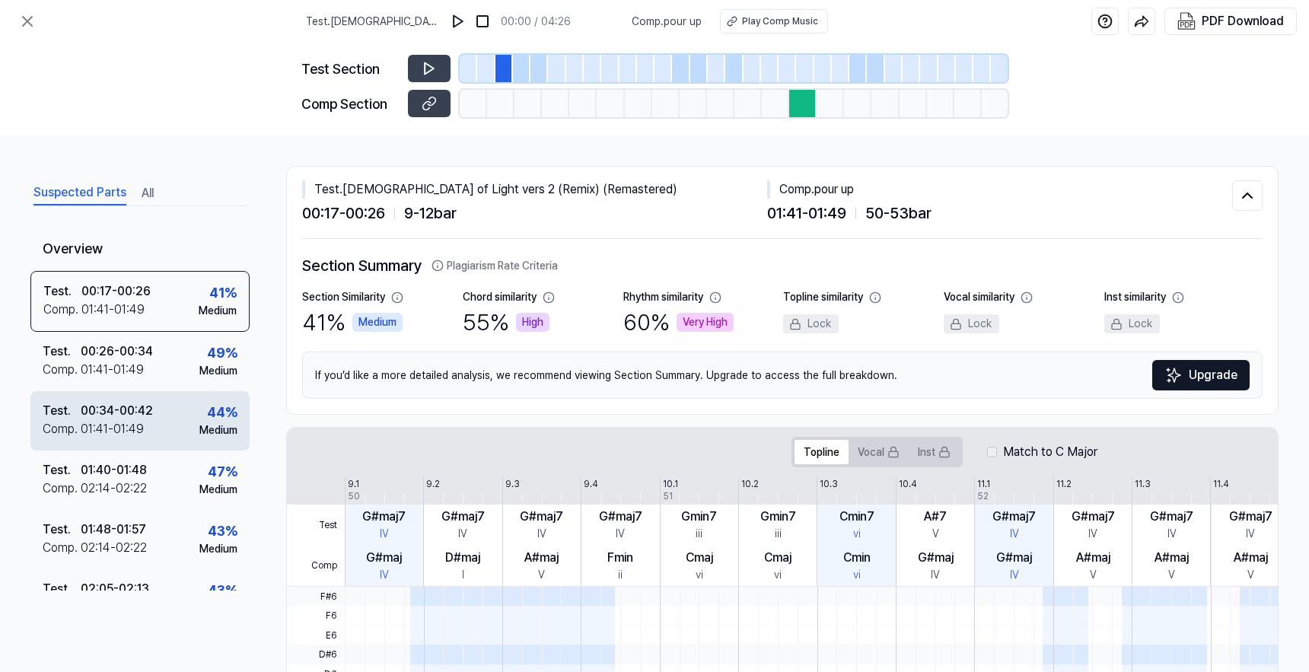
click at [138, 415] on div "00:34 - 00:42" at bounding box center [117, 411] width 72 height 18
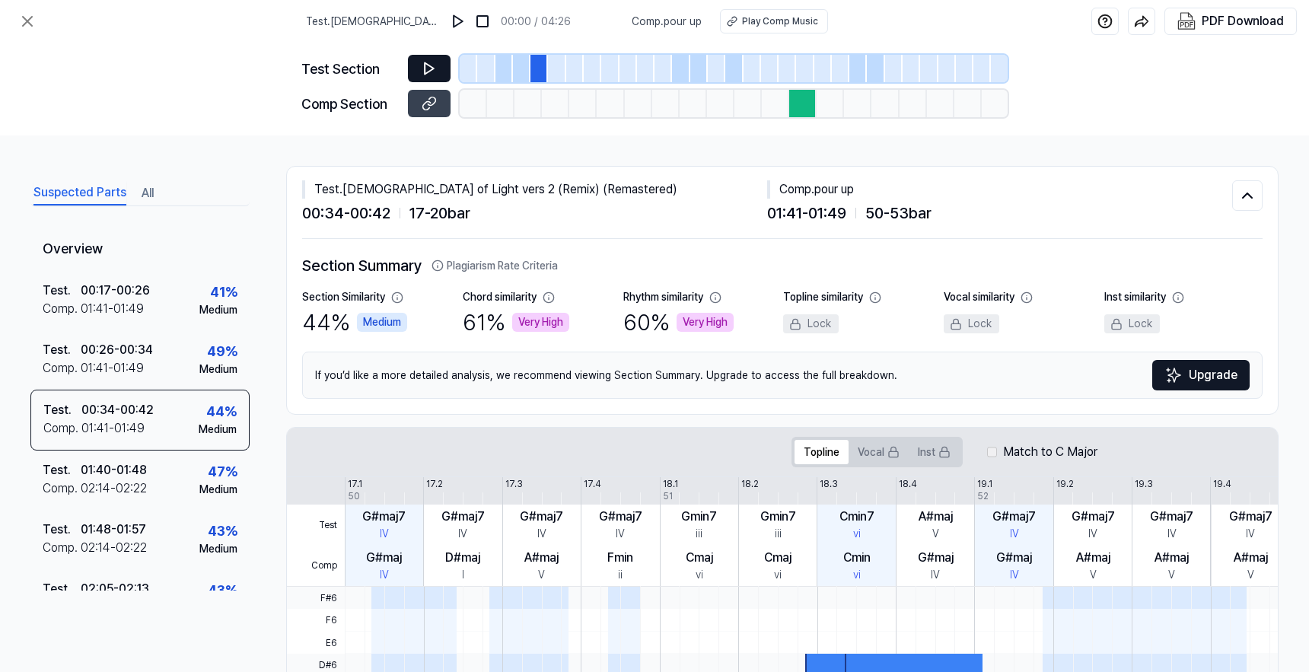
click at [420, 68] on button at bounding box center [429, 68] width 43 height 27
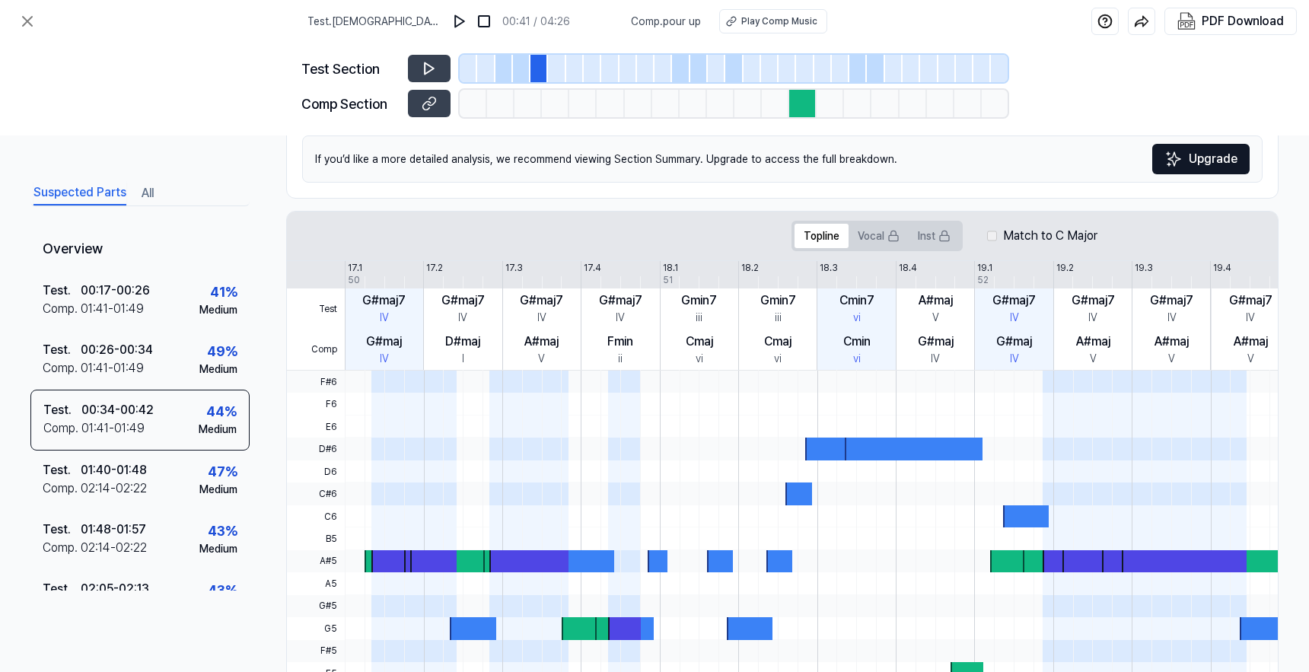
scroll to position [371, 0]
